Goal: Task Accomplishment & Management: Complete application form

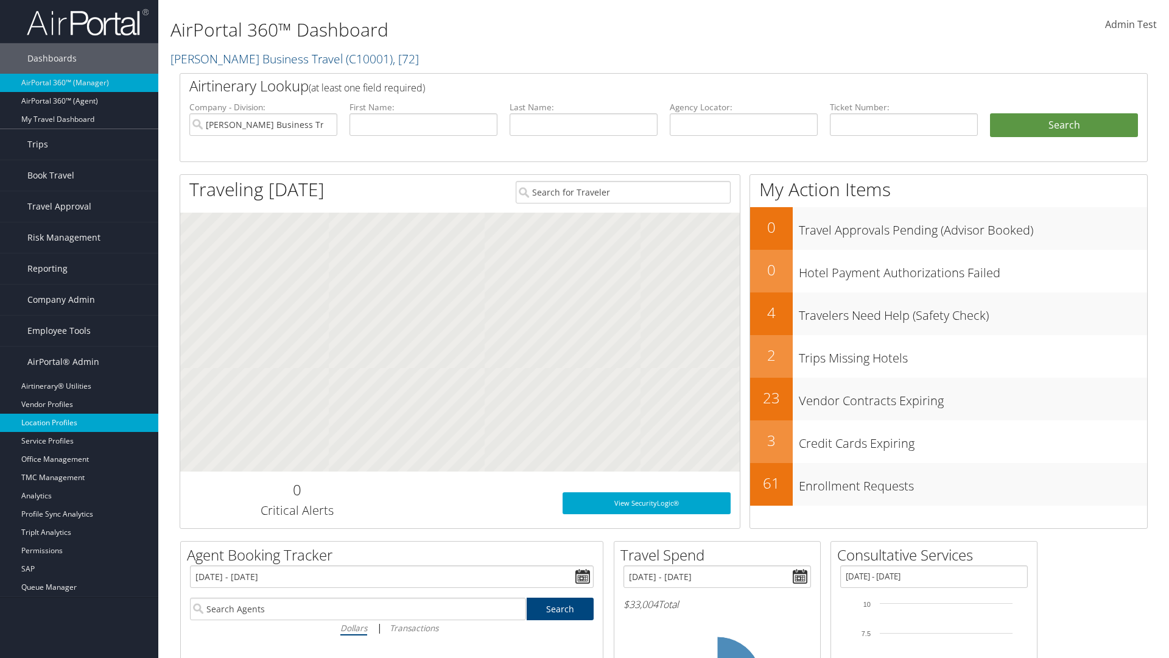
click at [79, 423] on link "Location Profiles" at bounding box center [79, 422] width 158 height 18
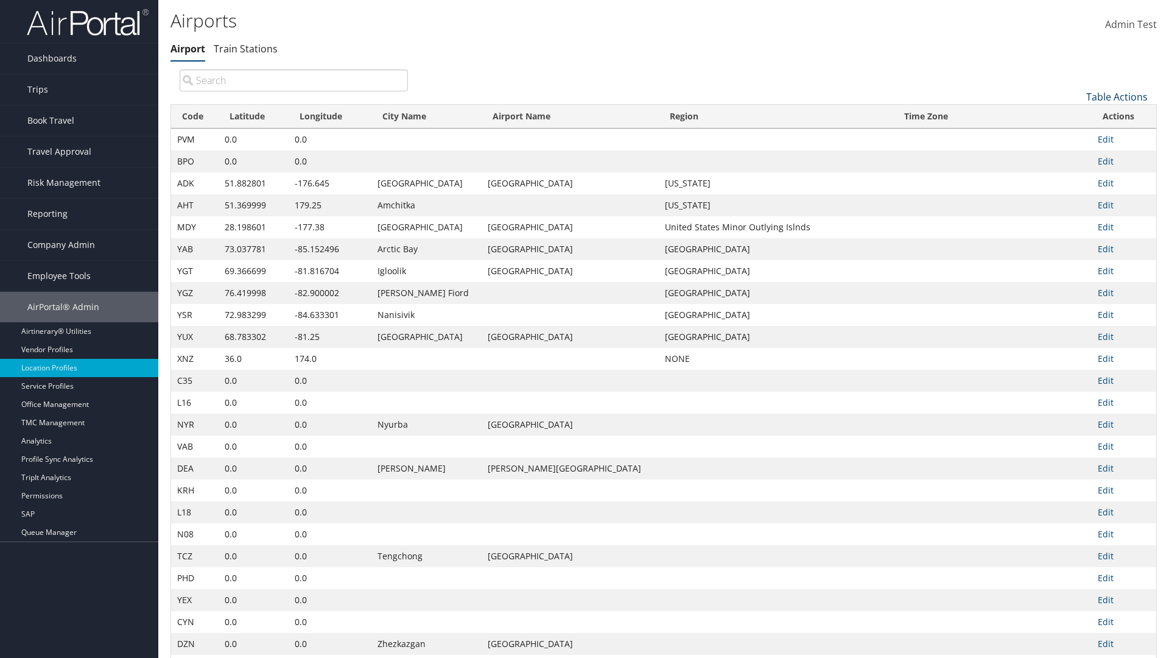
click at [1117, 96] on link "Table Actions" at bounding box center [1116, 96] width 61 height 13
click at [1076, 115] on link "New Record" at bounding box center [1076, 115] width 160 height 21
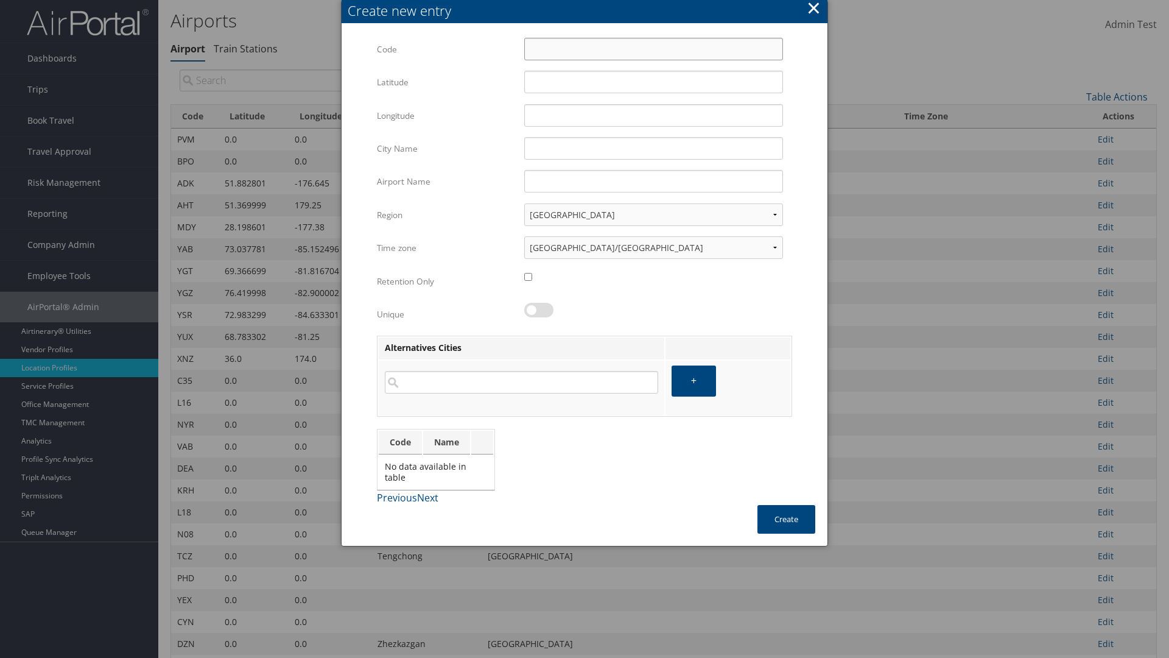
click at [653, 49] on input "Code" at bounding box center [653, 49] width 259 height 23
type input "|#"
click at [653, 82] on input "32.953182" at bounding box center [653, 82] width 259 height 23
type input "32.953182"
click at [653, 115] on input "12.016439" at bounding box center [653, 115] width 259 height 23
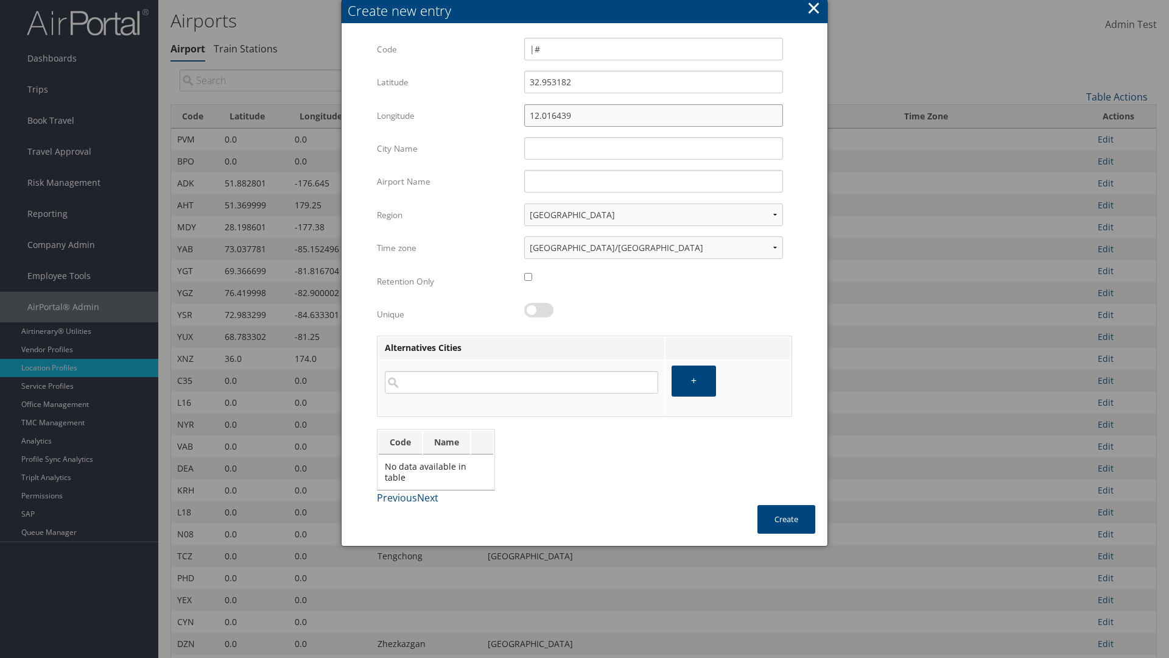
type input "12.016439"
click at [653, 148] on input "City Name" at bounding box center [653, 148] width 259 height 23
type input "Zwara"
type input "|#"
type input "Zwara"
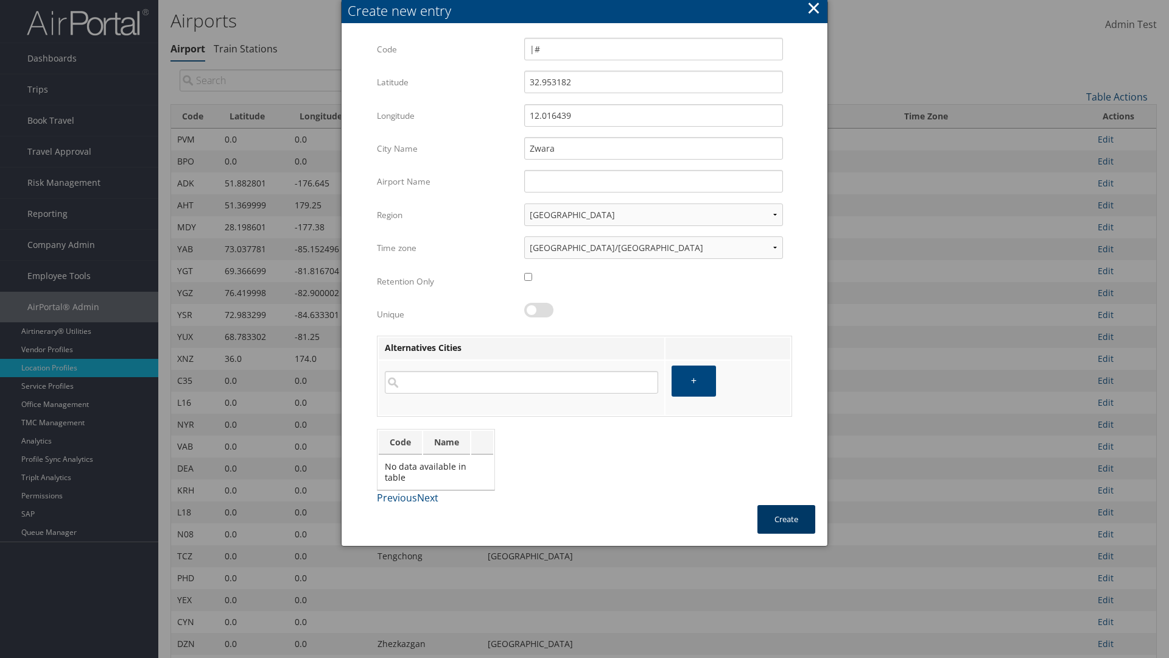
click at [786, 519] on button "Create" at bounding box center [786, 519] width 58 height 29
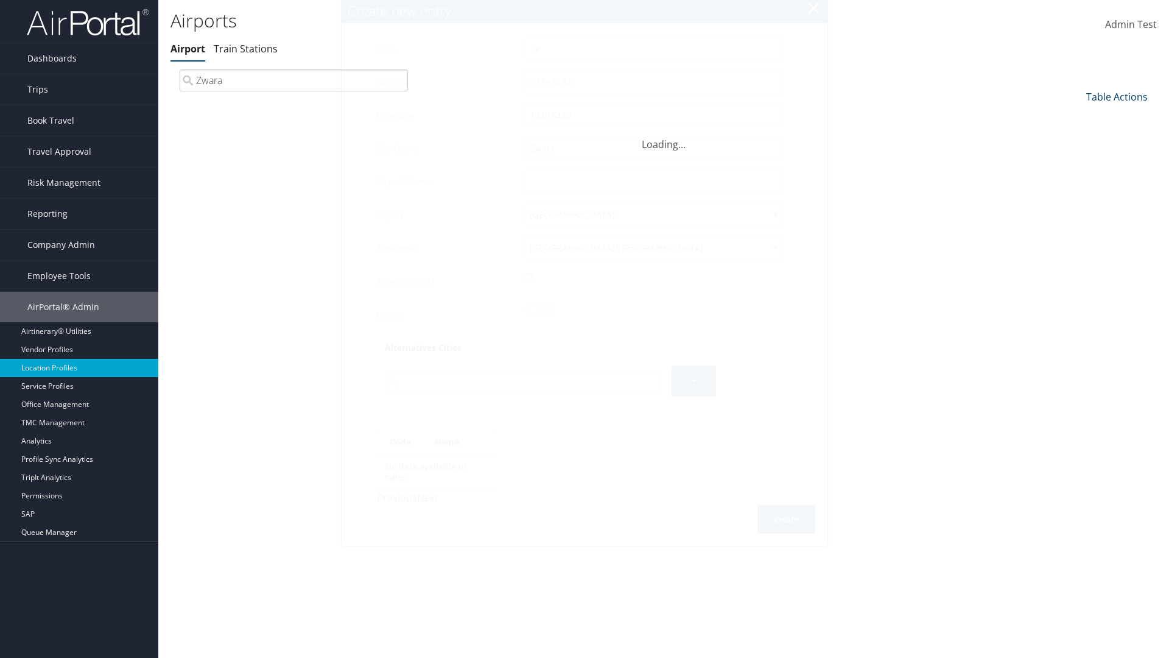
type input "Zwara"
click at [1117, 96] on link "Table Actions" at bounding box center [1116, 96] width 61 height 13
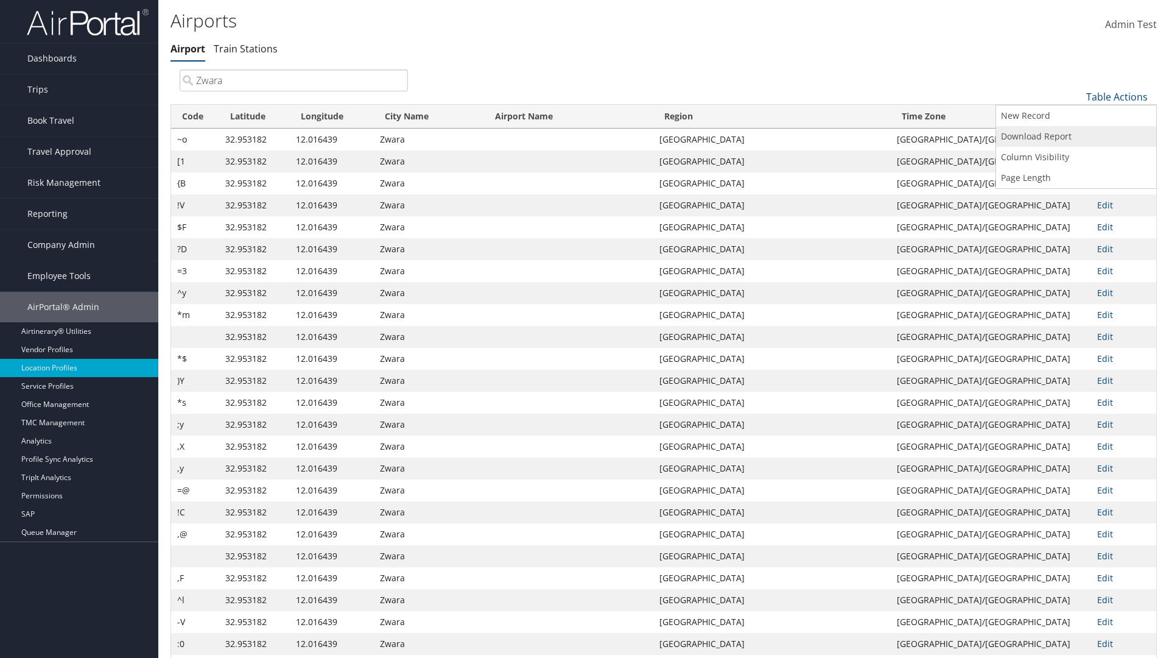
click at [1076, 136] on link "Download Report" at bounding box center [1076, 136] width 160 height 21
click at [1117, 96] on link "Table Actions" at bounding box center [1116, 96] width 61 height 13
click at [1076, 116] on link "Code" at bounding box center [1076, 117] width 160 height 21
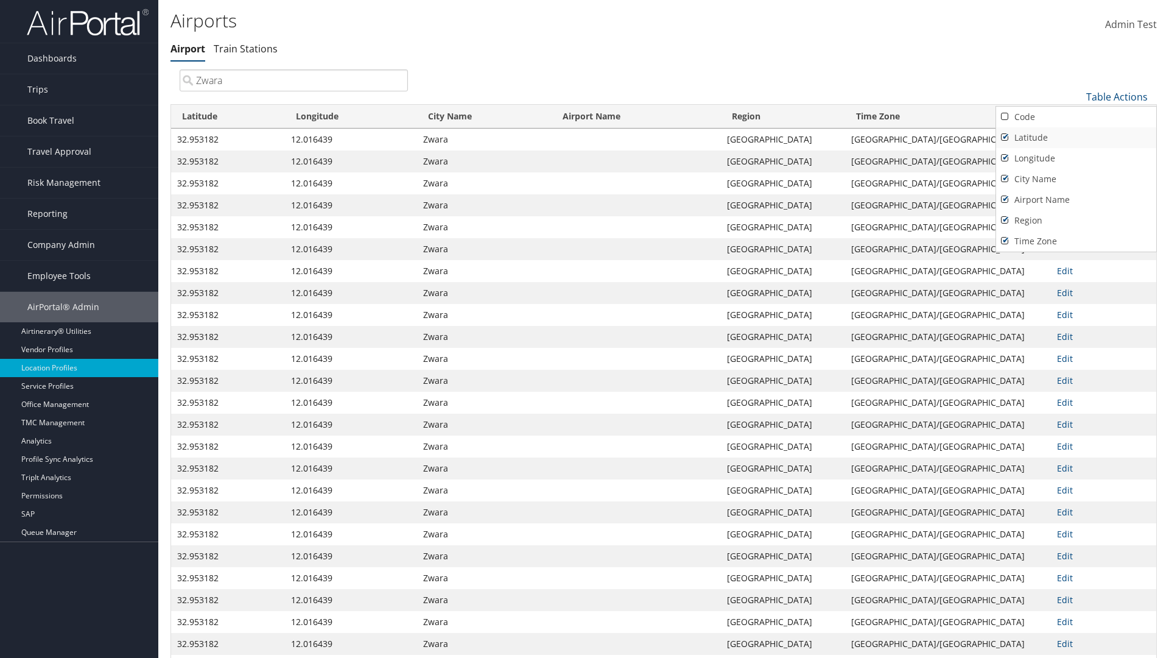
click at [1076, 137] on link "Latitude" at bounding box center [1076, 137] width 160 height 21
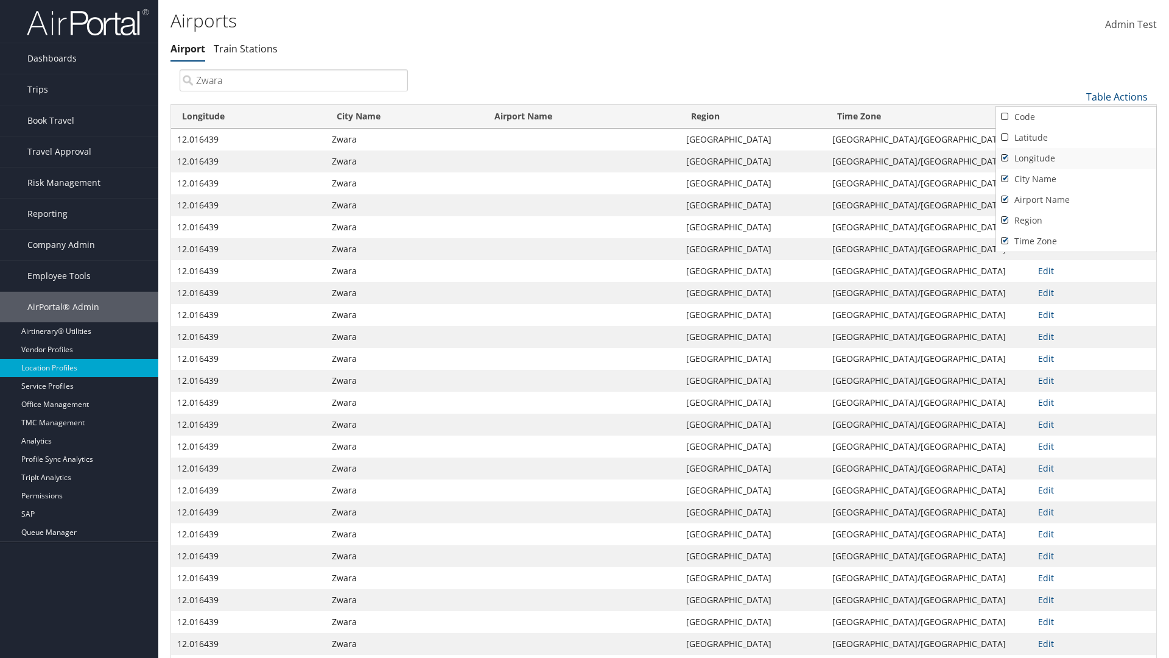
click at [1076, 158] on link "Longitude" at bounding box center [1076, 158] width 160 height 21
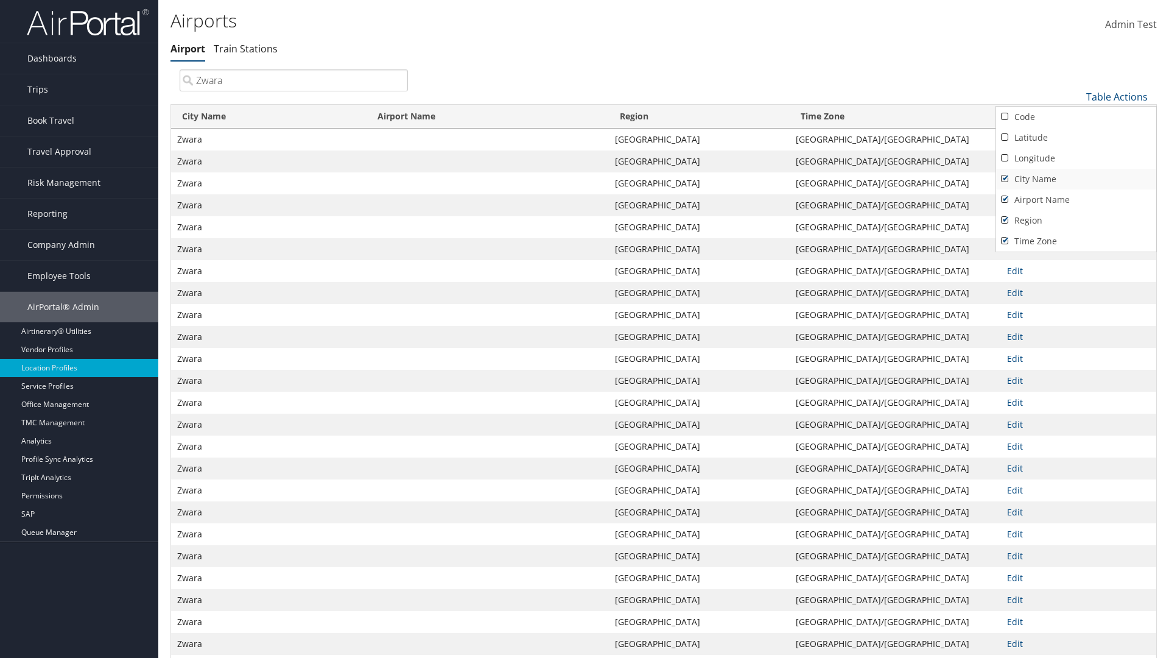
click at [1076, 178] on link "City Name" at bounding box center [1076, 179] width 160 height 21
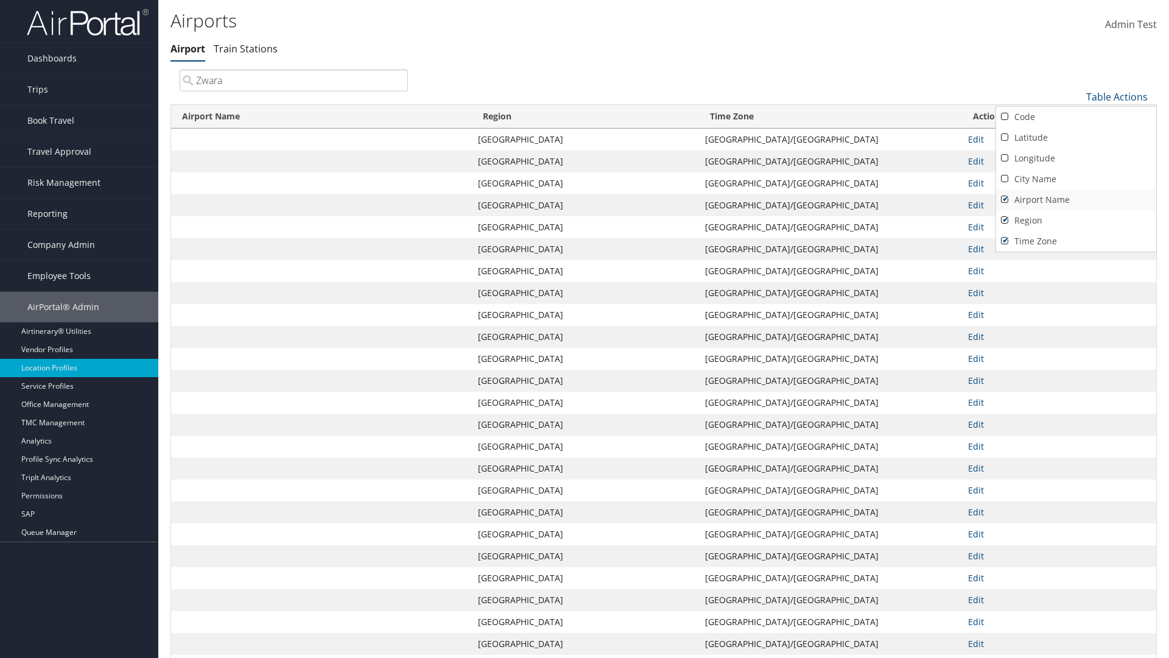
click at [1076, 199] on link "Airport Name" at bounding box center [1076, 199] width 160 height 21
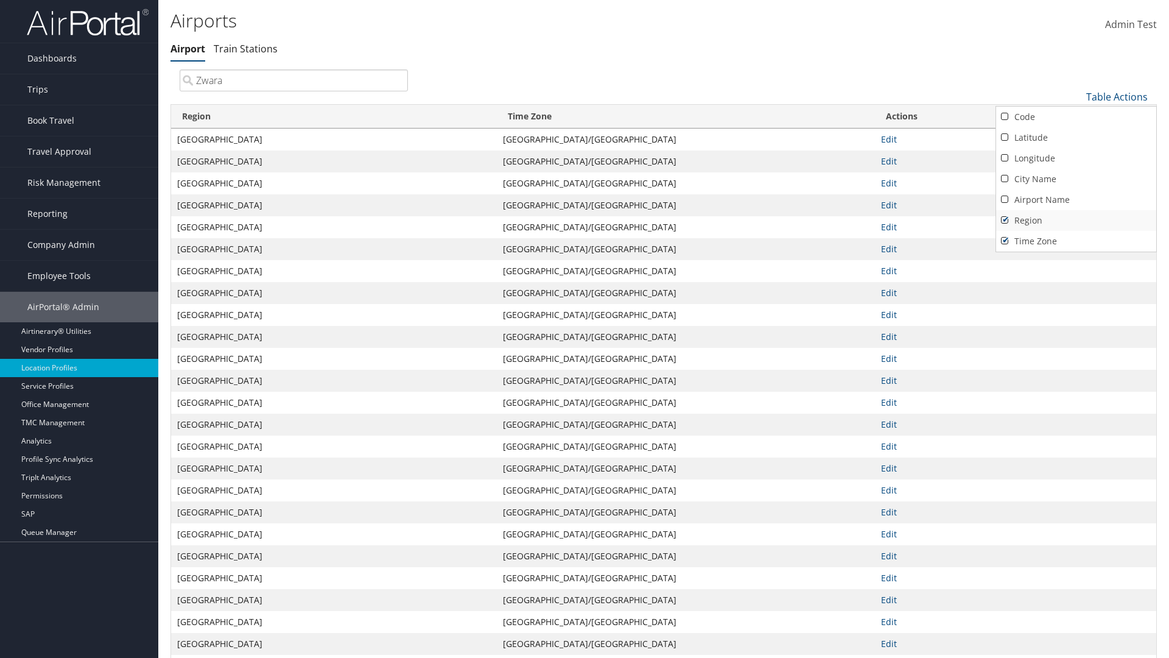
click at [1076, 220] on link "Region" at bounding box center [1076, 220] width 160 height 21
click at [1076, 240] on link "Time Zone" at bounding box center [1076, 241] width 160 height 21
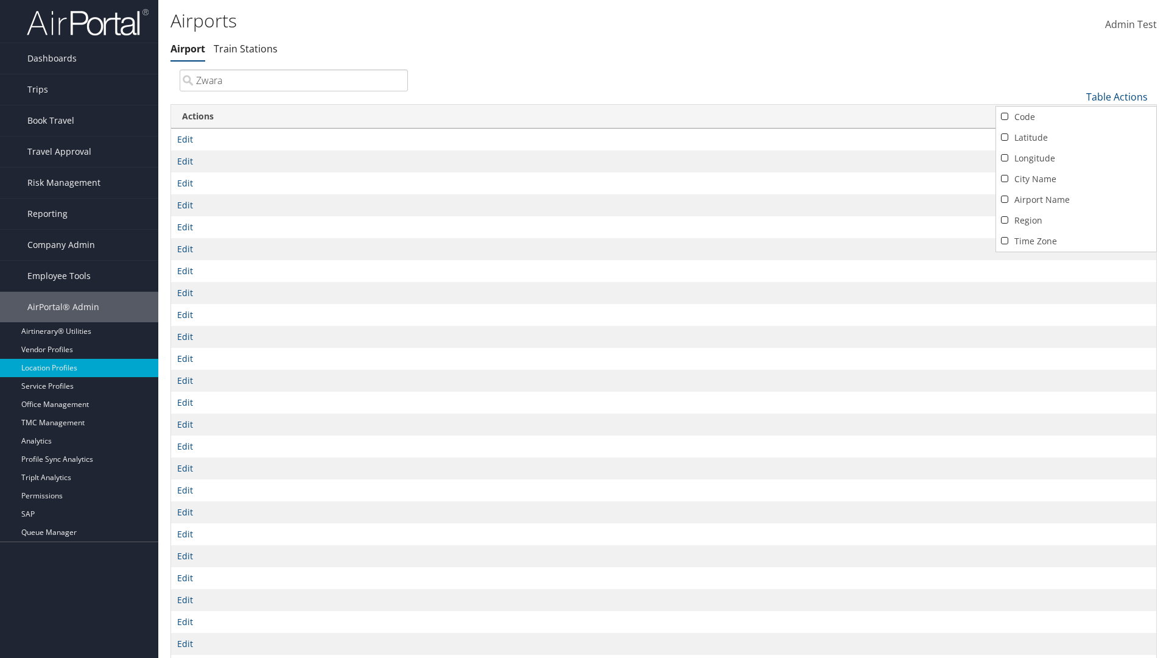
click at [584, 329] on div at bounding box center [584, 329] width 1169 height 658
click at [1117, 96] on link "Table Actions" at bounding box center [1116, 96] width 61 height 13
click at [1076, 116] on link "Code" at bounding box center [1076, 117] width 160 height 21
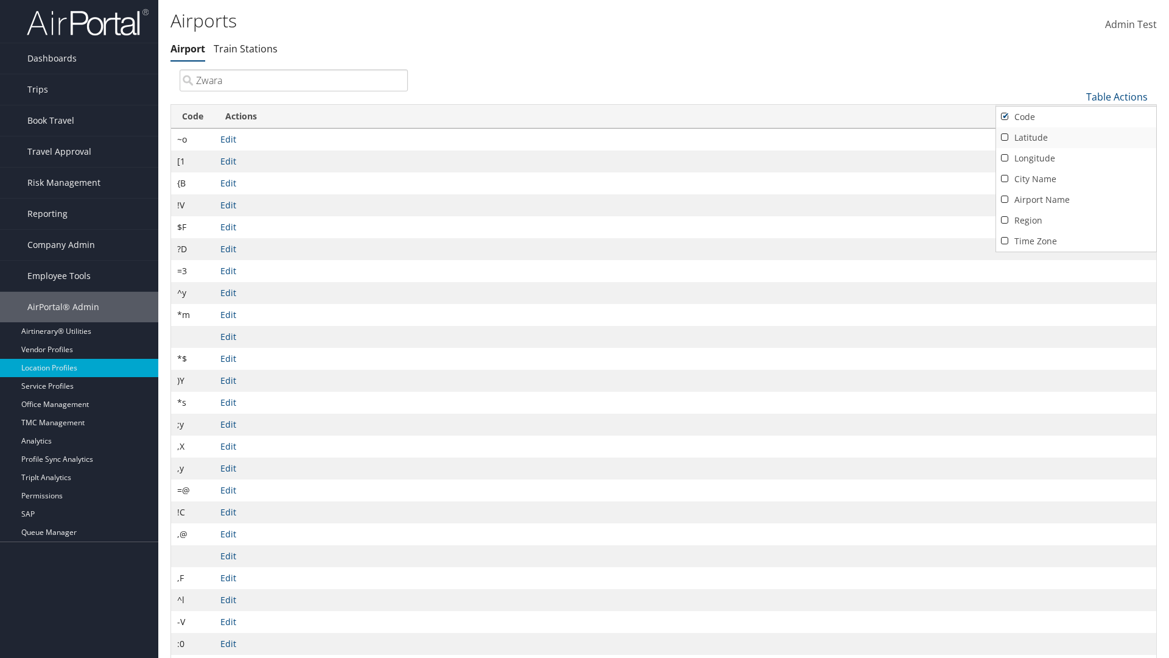
click at [1076, 137] on link "Latitude" at bounding box center [1076, 137] width 160 height 21
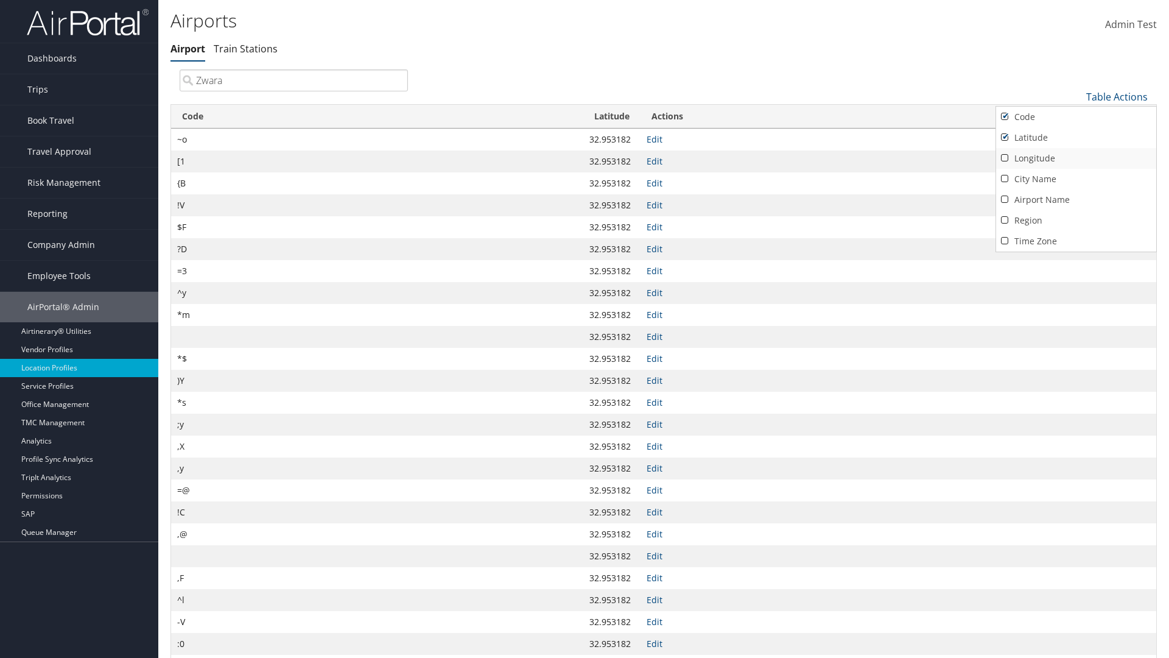
click at [1076, 158] on link "Longitude" at bounding box center [1076, 158] width 160 height 21
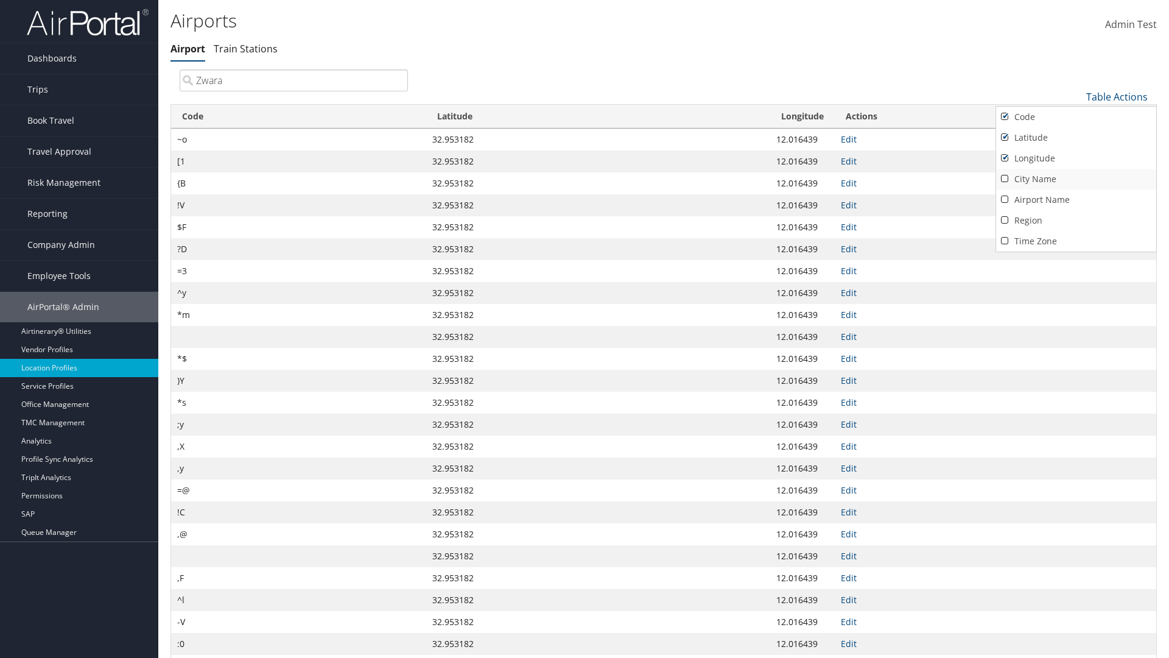
click at [1076, 178] on link "City Name" at bounding box center [1076, 179] width 160 height 21
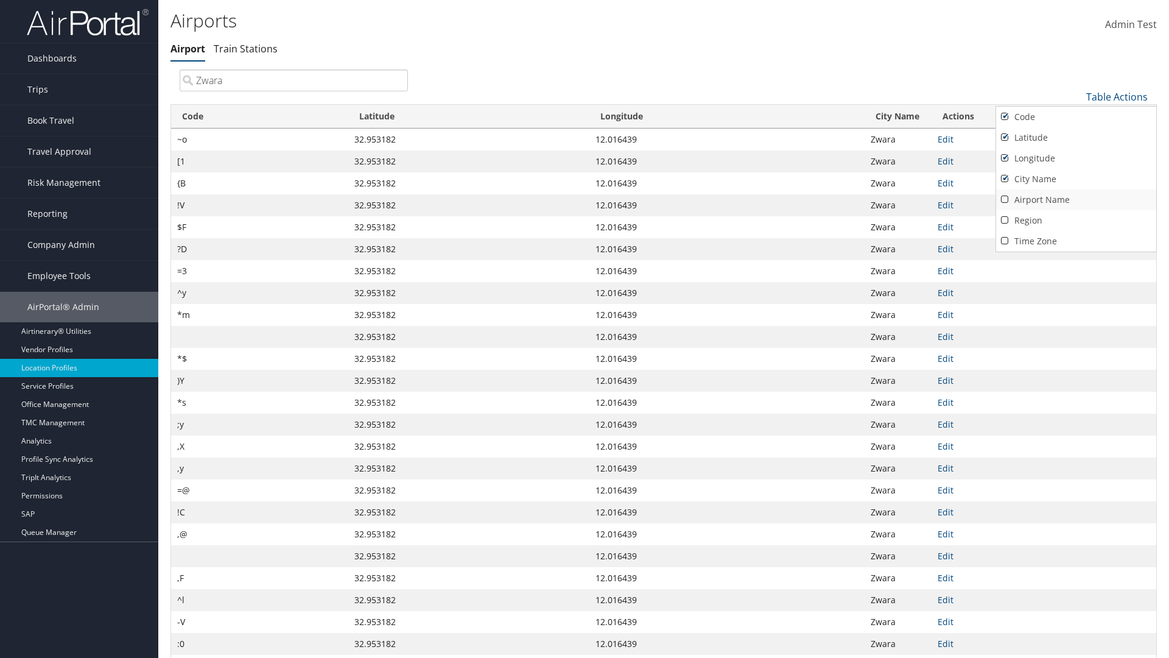
click at [1076, 199] on link "Airport Name" at bounding box center [1076, 199] width 160 height 21
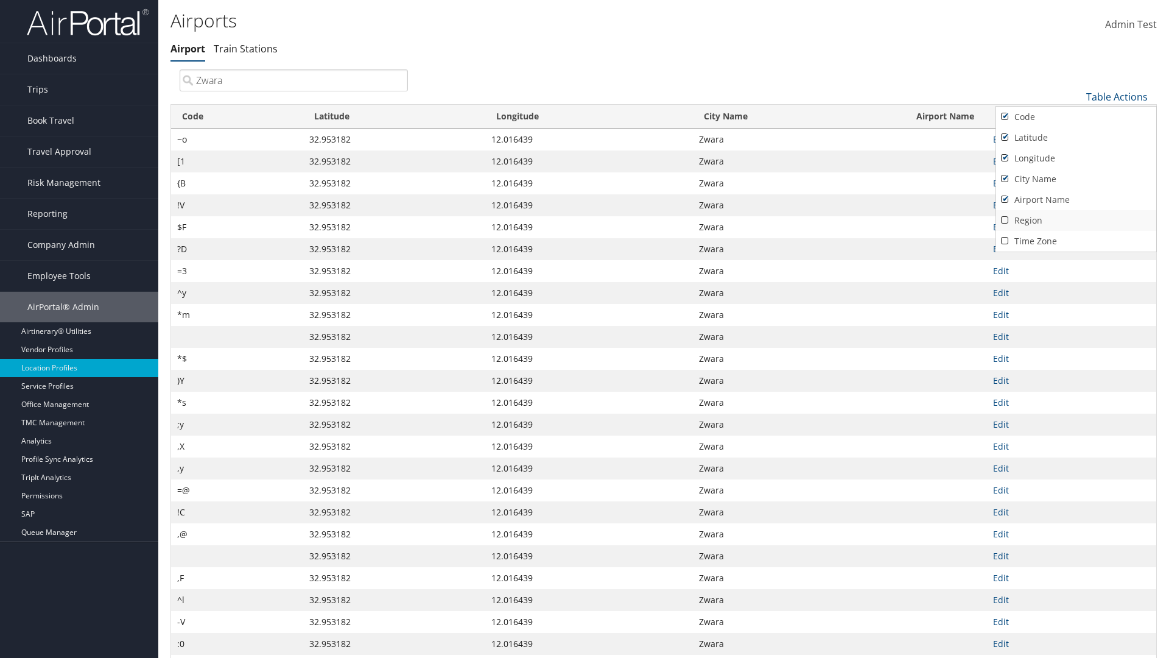
click at [1076, 220] on link "Region" at bounding box center [1076, 220] width 160 height 21
